Goal: Information Seeking & Learning: Learn about a topic

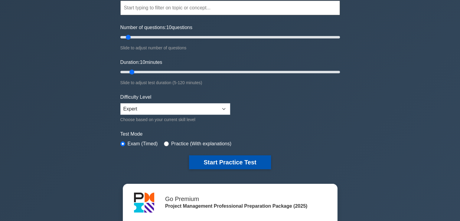
scroll to position [60, 0]
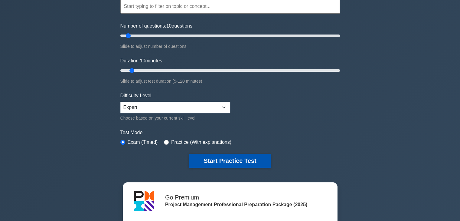
click at [232, 159] on button "Start Practice Test" at bounding box center [230, 161] width 82 height 14
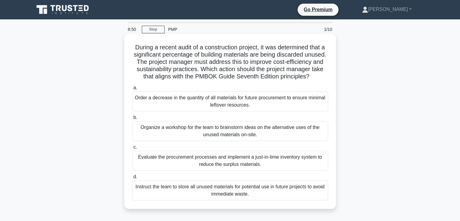
click at [185, 168] on div "Evaluate the procurement processes and implement a just-in-time inventory syste…" at bounding box center [230, 161] width 196 height 20
click at [132, 149] on input "c. Evaluate the procurement processes and implement a just-in-time inventory sy…" at bounding box center [132, 147] width 0 height 4
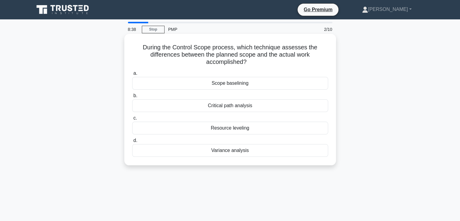
click at [195, 151] on div "Variance analysis" at bounding box center [230, 150] width 196 height 13
click at [132, 142] on input "d. Variance analysis" at bounding box center [132, 140] width 0 height 4
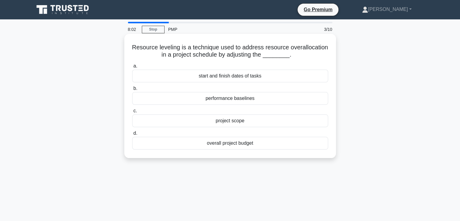
drag, startPoint x: 151, startPoint y: 47, endPoint x: 265, endPoint y: 144, distance: 150.5
click at [265, 144] on div "Resource leveling is a technique used to address resource overallocation in a p…" at bounding box center [230, 95] width 207 height 119
copy div "Resource leveling is a technique used to address resource overallocation in a p…"
click at [196, 76] on div "start and finish dates of tasks" at bounding box center [230, 76] width 196 height 13
click at [132, 68] on input "a. start and finish dates of tasks" at bounding box center [132, 66] width 0 height 4
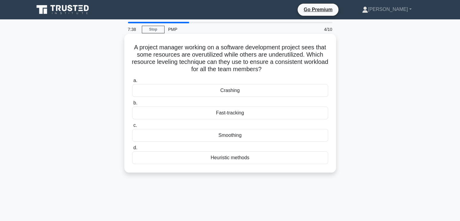
click at [216, 135] on div "Smoothing" at bounding box center [230, 135] width 196 height 13
click at [132, 127] on input "c. Smoothing" at bounding box center [132, 125] width 0 height 4
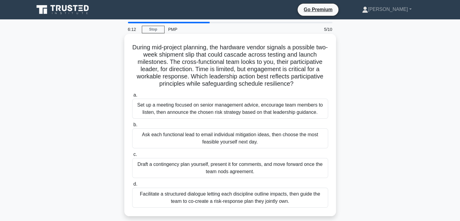
click at [173, 193] on div "Facilitate a structured dialogue letting each discipline outline impacts, then …" at bounding box center [230, 197] width 196 height 20
click at [132, 186] on input "d. Facilitate a structured dialogue letting each discipline outline impacts, th…" at bounding box center [132, 184] width 0 height 4
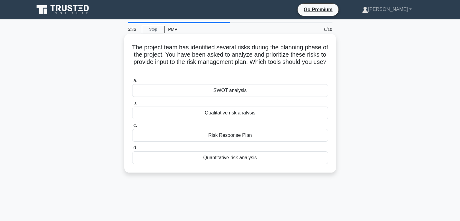
click at [204, 116] on div "Qualitative risk analysis" at bounding box center [230, 112] width 196 height 13
click at [132, 105] on input "b. Qualitative risk analysis" at bounding box center [132, 103] width 0 height 4
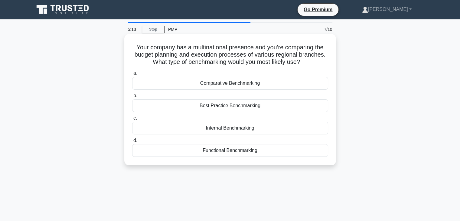
drag, startPoint x: 133, startPoint y: 49, endPoint x: 294, endPoint y: 154, distance: 192.0
click at [296, 154] on div "Your company has a multinational presence and you're comparing the budget plann…" at bounding box center [230, 99] width 207 height 126
copy div "Your company has a multinational presence and you're comparing the budget plann…"
click at [204, 129] on div "Internal Benchmarking" at bounding box center [230, 127] width 196 height 13
click at [132, 120] on input "c. Internal Benchmarking" at bounding box center [132, 118] width 0 height 4
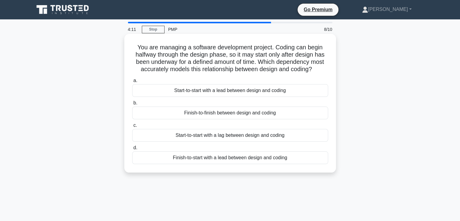
click at [189, 148] on label "d. Finish-to-start with a lead between design and coding" at bounding box center [230, 154] width 196 height 20
click at [132, 148] on input "d. Finish-to-start with a lead between design and coding" at bounding box center [132, 148] width 0 height 4
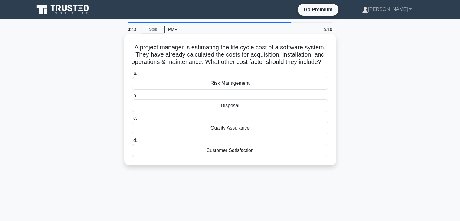
click at [223, 134] on div "Quality Assurance" at bounding box center [230, 127] width 196 height 13
click at [132, 120] on input "c. Quality Assurance" at bounding box center [132, 118] width 0 height 4
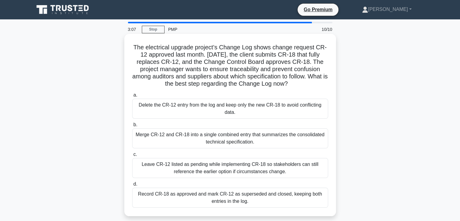
click at [154, 202] on div "Record CR-18 as approved and mark CR-12 as superseded and closed, keeping both …" at bounding box center [230, 197] width 196 height 20
click at [132, 186] on input "d. Record CR-18 as approved and mark CR-12 as superseded and closed, keeping bo…" at bounding box center [132, 184] width 0 height 4
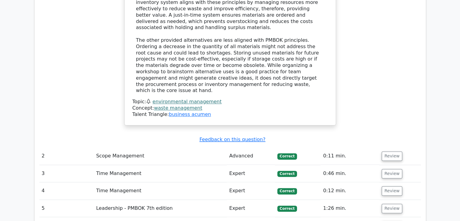
scroll to position [846, 0]
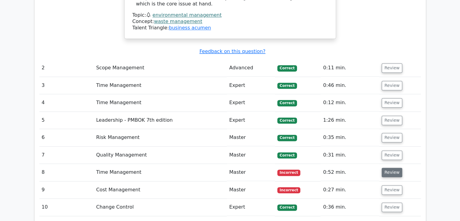
click at [391, 167] on button "Review" at bounding box center [391, 171] width 21 height 9
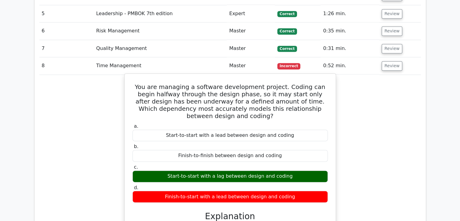
scroll to position [997, 0]
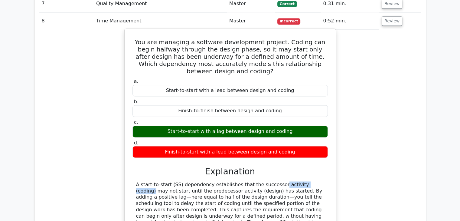
drag, startPoint x: 231, startPoint y: 141, endPoint x: 269, endPoint y: 141, distance: 38.1
click at [269, 181] on div "A start-to-start (SS) dependency establishes that the successor activity (codin…" at bounding box center [230, 206] width 188 height 50
drag, startPoint x: 147, startPoint y: 150, endPoint x: 186, endPoint y: 151, distance: 39.0
click at [186, 181] on div "A start-to-start (SS) dependency establishes that the successor activity (codin…" at bounding box center [230, 206] width 188 height 50
click at [236, 181] on div "A start-to-start (SS) dependency establishes that the successor activity (codin…" at bounding box center [230, 206] width 188 height 50
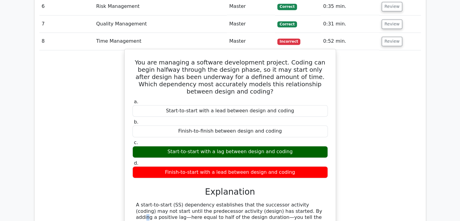
scroll to position [937, 0]
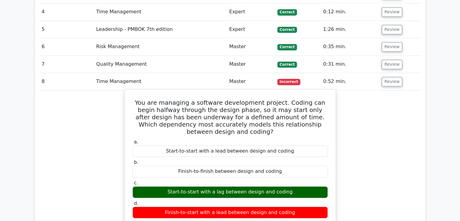
drag, startPoint x: 138, startPoint y: 68, endPoint x: 283, endPoint y: 165, distance: 174.9
click at [300, 170] on div "You are managing a software development project. Coding can begin halfway throu…" at bounding box center [230, 206] width 206 height 229
click at [128, 92] on div "You are managing a software development project. Coding can begin halfway throu…" at bounding box center [230, 206] width 206 height 229
drag, startPoint x: 134, startPoint y: 64, endPoint x: 320, endPoint y: 172, distance: 215.2
click at [320, 172] on div "You are managing a software development project. Coding can begin halfway throu…" at bounding box center [230, 206] width 206 height 229
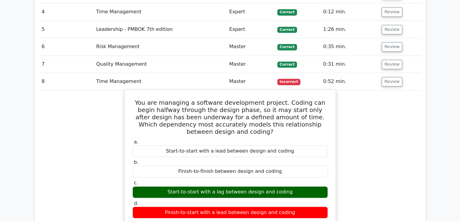
copy div "You are managing a software development project. Coding can begin halfway throu…"
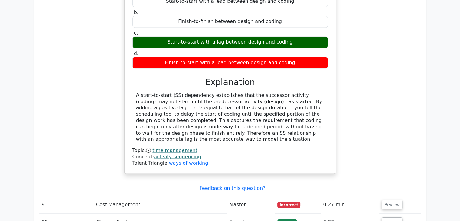
scroll to position [1088, 0]
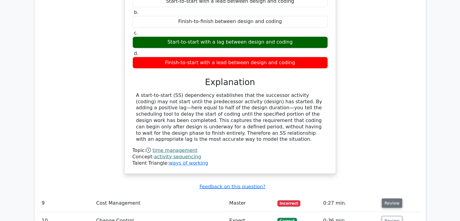
click at [384, 198] on button "Review" at bounding box center [391, 202] width 21 height 9
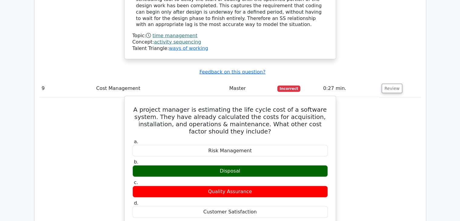
scroll to position [1219, 0]
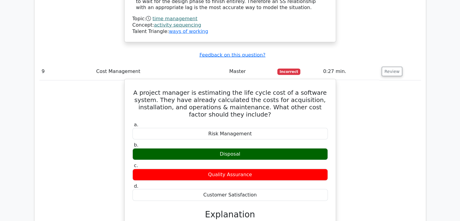
drag, startPoint x: 130, startPoint y: 113, endPoint x: 284, endPoint y: 138, distance: 156.4
click at [284, 138] on div "A project manager is estimating the life cycle cost of a software system. They …" at bounding box center [230, 198] width 206 height 232
copy div "A project manager is estimating the life cycle cost of a software system. They …"
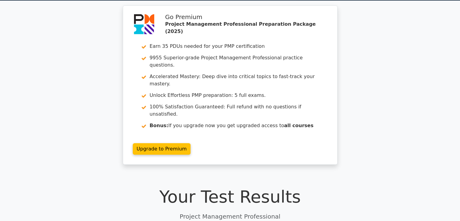
scroll to position [0, 0]
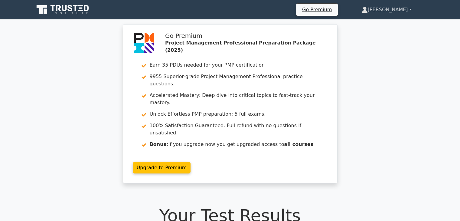
click at [380, 9] on link "[PERSON_NAME]" at bounding box center [386, 10] width 79 height 12
click at [372, 24] on link "Profile" at bounding box center [371, 24] width 48 height 10
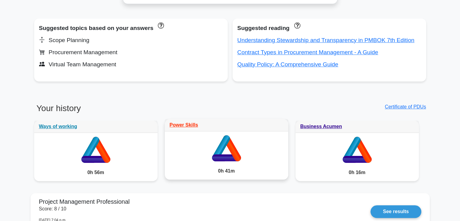
scroll to position [332, 0]
